Goal: Communication & Community: Answer question/provide support

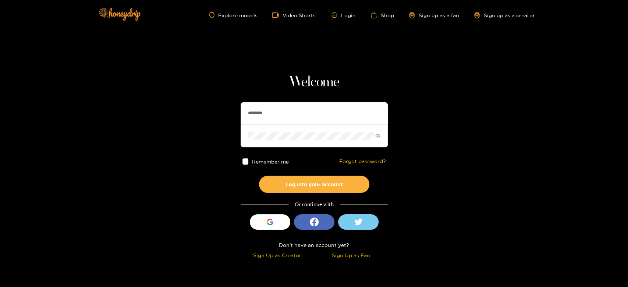
drag, startPoint x: 286, startPoint y: 118, endPoint x: 220, endPoint y: 113, distance: 66.8
click at [220, 113] on section "Welcome ******** Remember me Forgot password? Log into your account Or continue…" at bounding box center [314, 131] width 628 height 262
paste input "********"
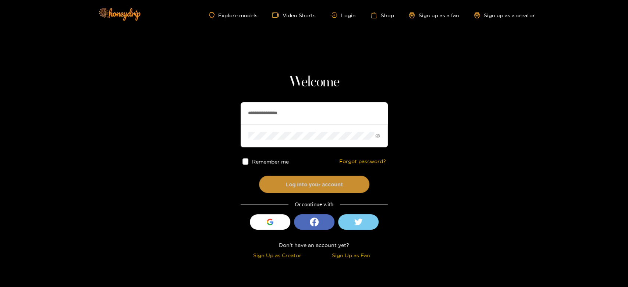
type input "**********"
click at [296, 188] on button "Log into your account" at bounding box center [314, 184] width 110 height 17
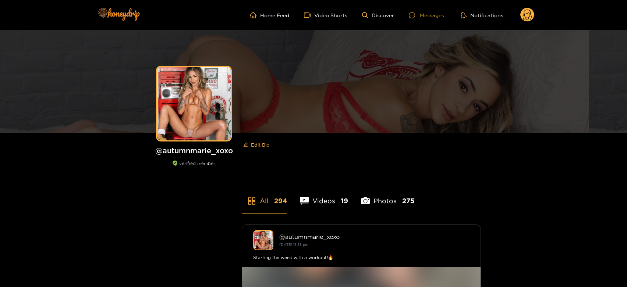
click at [422, 14] on div "Messages" at bounding box center [426, 15] width 35 height 8
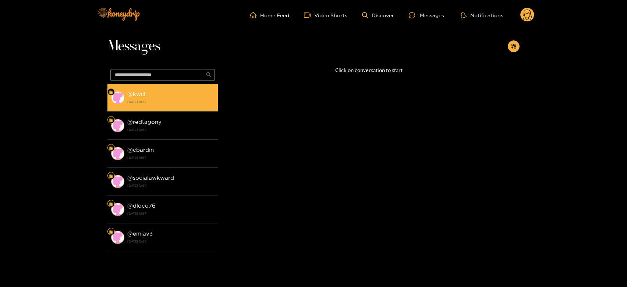
click at [147, 104] on strong "[DATE] 10:37" at bounding box center [170, 102] width 87 height 7
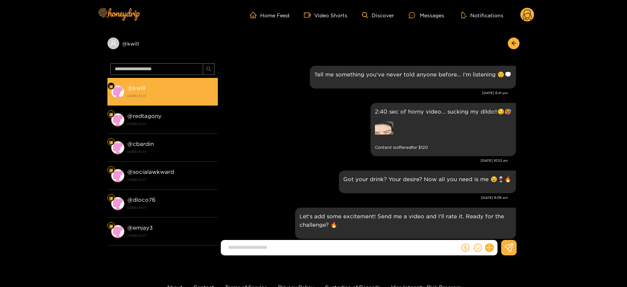
scroll to position [870, 0]
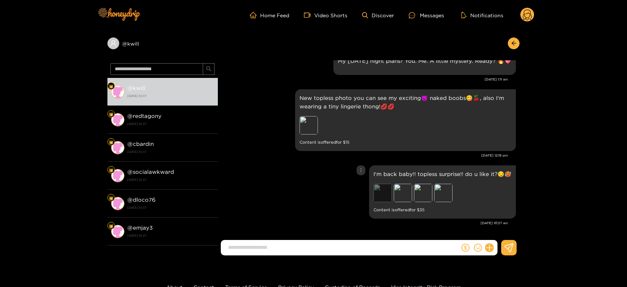
click at [381, 194] on div "Preview" at bounding box center [383, 193] width 18 height 18
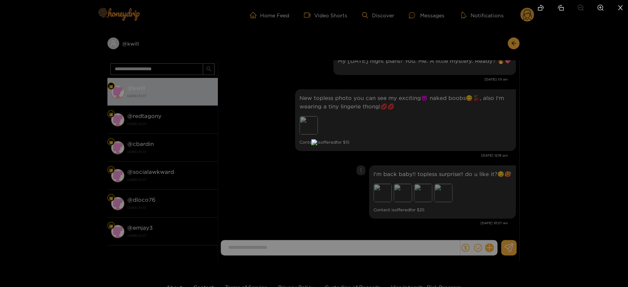
click at [437, 164] on div at bounding box center [314, 143] width 628 height 287
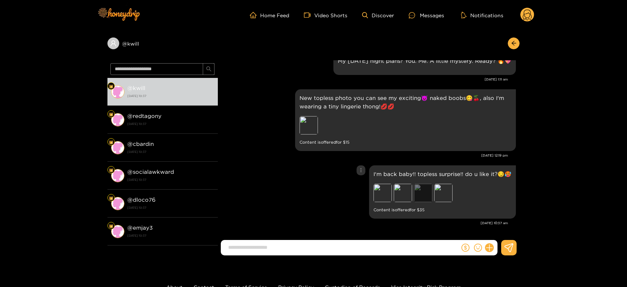
click at [420, 194] on div "Preview" at bounding box center [423, 193] width 18 height 18
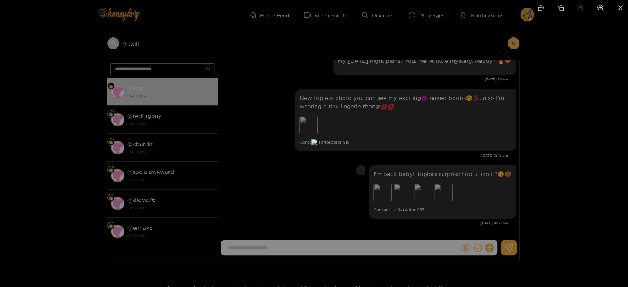
click at [485, 191] on div at bounding box center [314, 143] width 628 height 287
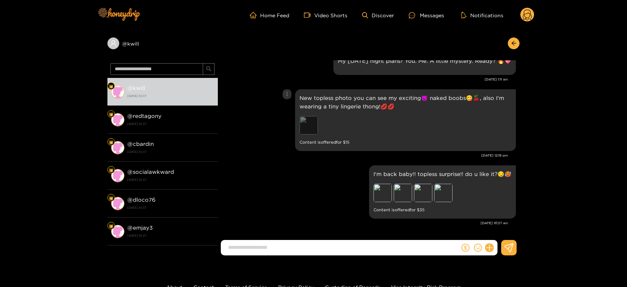
click at [308, 130] on div "Preview" at bounding box center [309, 125] width 18 height 18
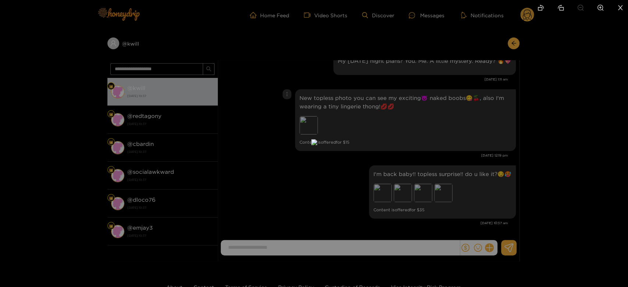
click at [452, 145] on div at bounding box center [314, 143] width 628 height 287
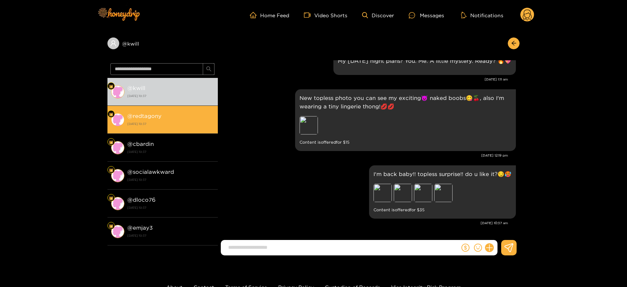
click at [186, 115] on div "@ redtagony [DATE] 10:37" at bounding box center [170, 120] width 87 height 17
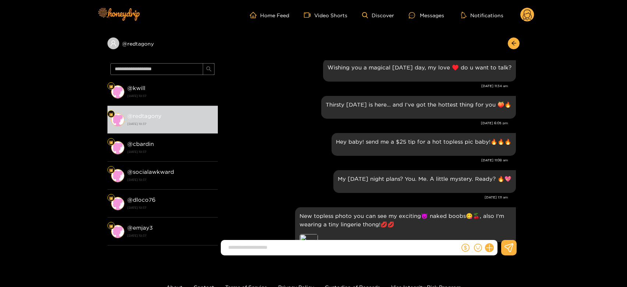
scroll to position [748, 0]
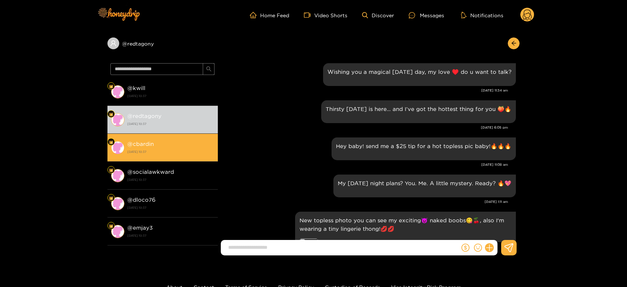
click at [145, 151] on strong "[DATE] 10:37" at bounding box center [170, 152] width 87 height 7
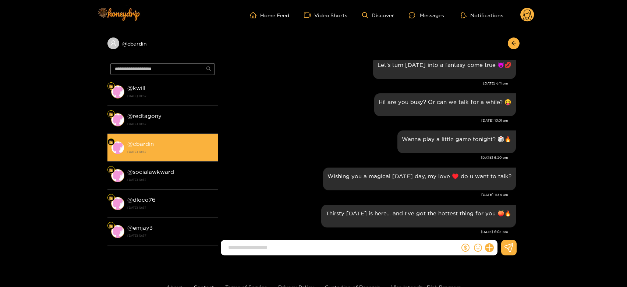
scroll to position [625, 0]
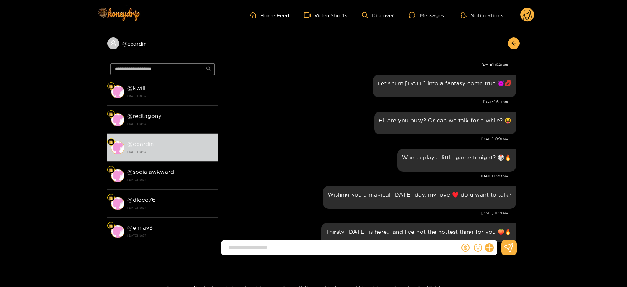
drag, startPoint x: 157, startPoint y: 174, endPoint x: 574, endPoint y: 56, distance: 433.8
click at [163, 174] on strong "@ socialawkward" at bounding box center [150, 172] width 47 height 6
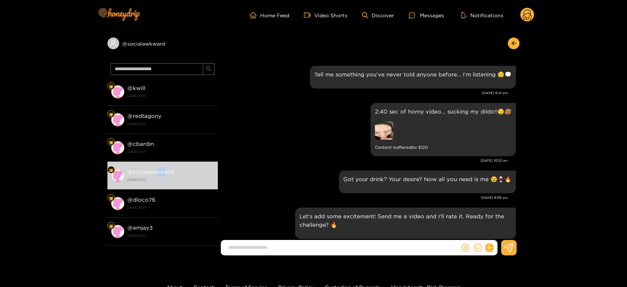
scroll to position [870, 0]
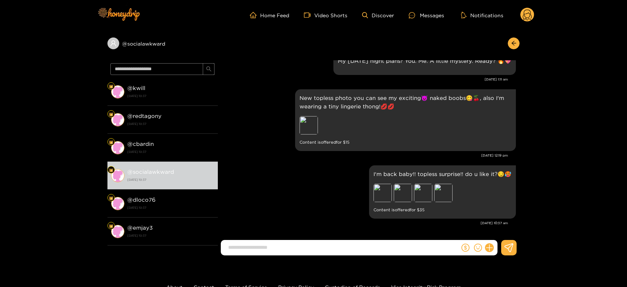
click at [527, 14] on circle at bounding box center [527, 15] width 14 height 14
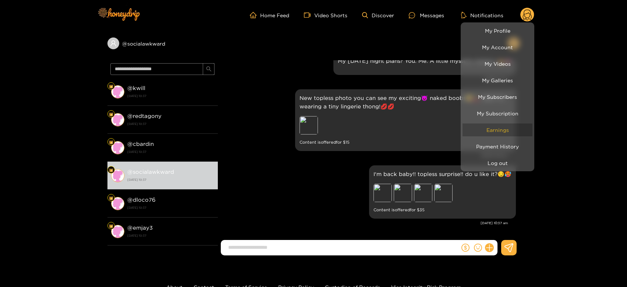
click at [503, 130] on link "Earnings" at bounding box center [498, 130] width 70 height 13
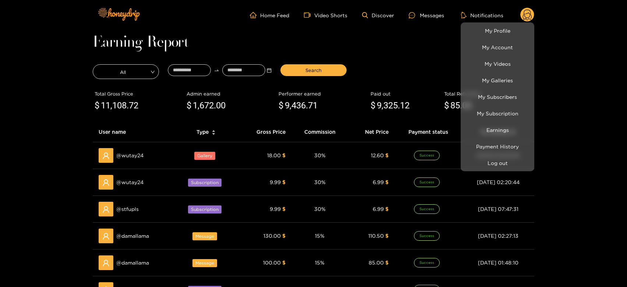
click at [134, 234] on div at bounding box center [313, 143] width 627 height 287
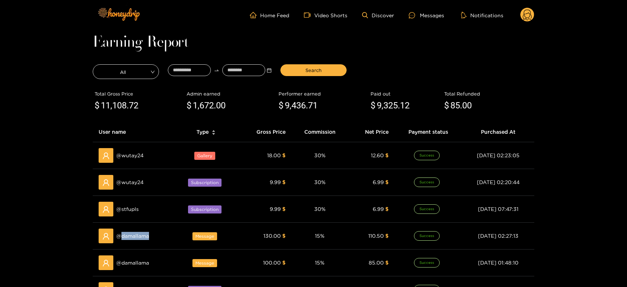
click at [134, 234] on span "@ damallama" at bounding box center [132, 236] width 33 height 8
copy span "damallama"
click at [434, 17] on div "Messages" at bounding box center [426, 15] width 35 height 8
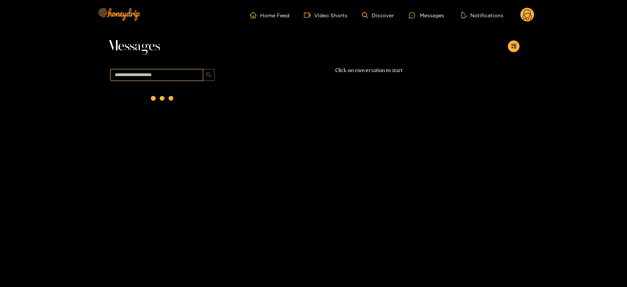
click at [178, 79] on input "text" at bounding box center [156, 75] width 93 height 12
paste input "*********"
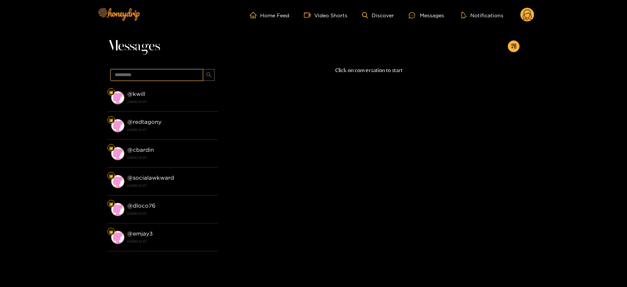
type input "*********"
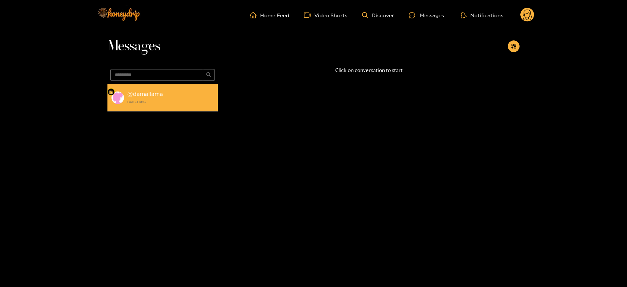
click at [180, 103] on strong "[DATE] 10:37" at bounding box center [170, 102] width 87 height 7
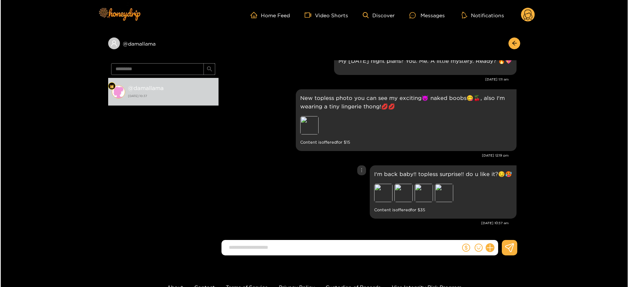
scroll to position [830, 0]
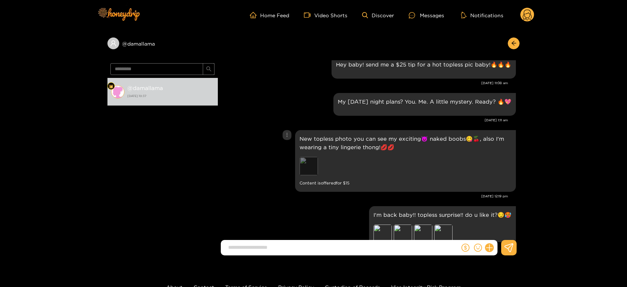
click at [309, 171] on div "Preview" at bounding box center [309, 166] width 18 height 18
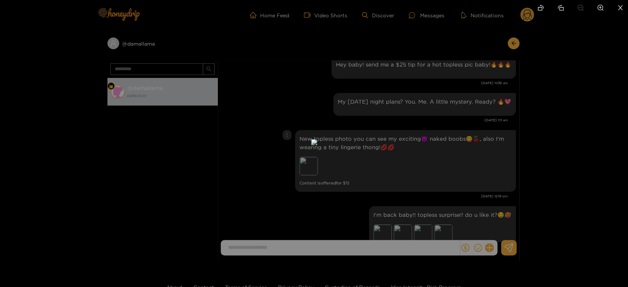
click at [450, 157] on div at bounding box center [314, 143] width 628 height 287
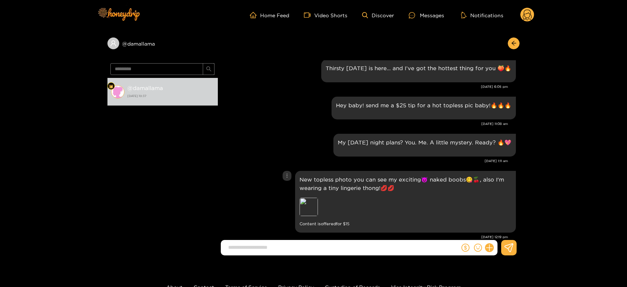
scroll to position [870, 0]
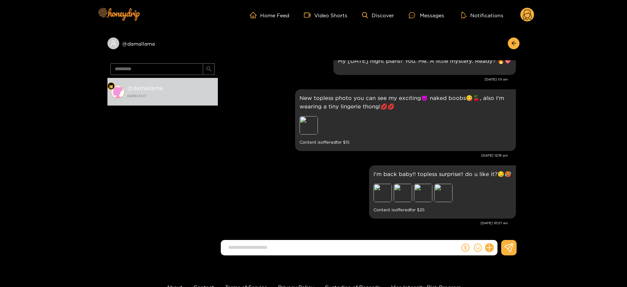
click at [525, 14] on circle at bounding box center [527, 15] width 14 height 14
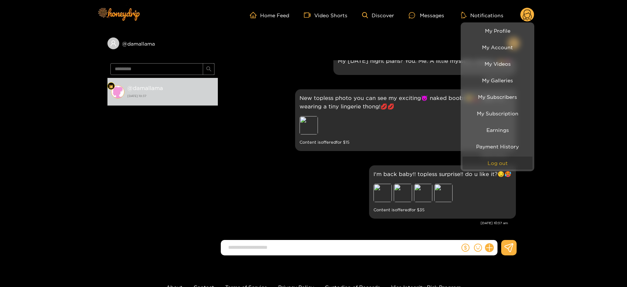
click at [500, 161] on button "Log out" at bounding box center [498, 163] width 70 height 13
